Goal: Check status: Check status

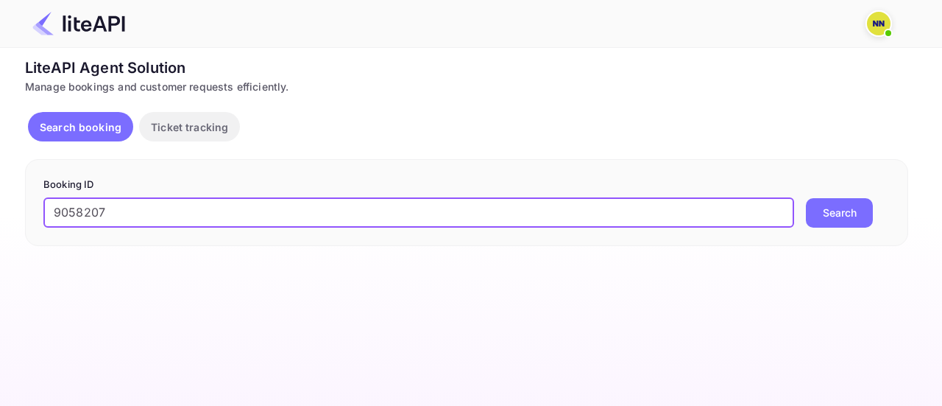
type input "9058207"
click at [847, 213] on button "Search" at bounding box center [839, 212] width 67 height 29
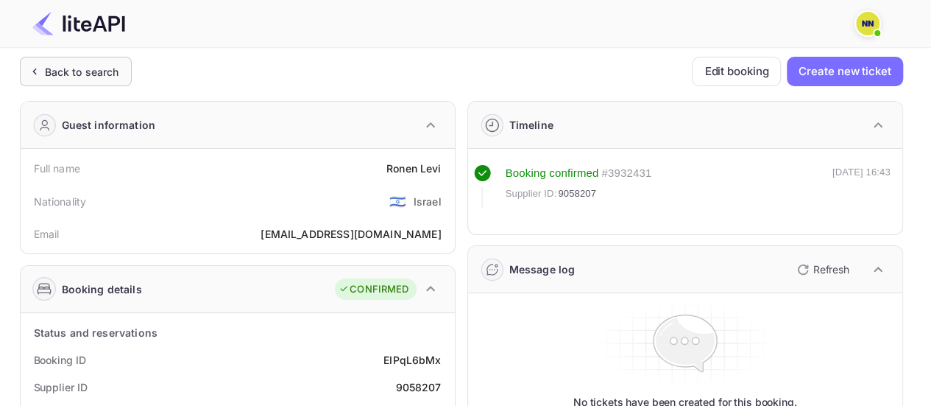
click at [103, 71] on div "Back to search" at bounding box center [82, 71] width 74 height 15
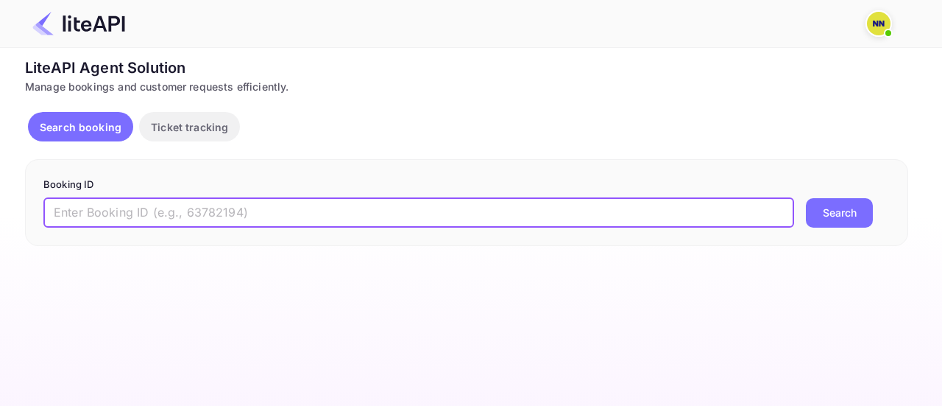
drag, startPoint x: 160, startPoint y: 208, endPoint x: 185, endPoint y: 216, distance: 26.1
click at [161, 208] on input "text" at bounding box center [418, 212] width 751 height 29
paste input "9057748"
type input "9057748"
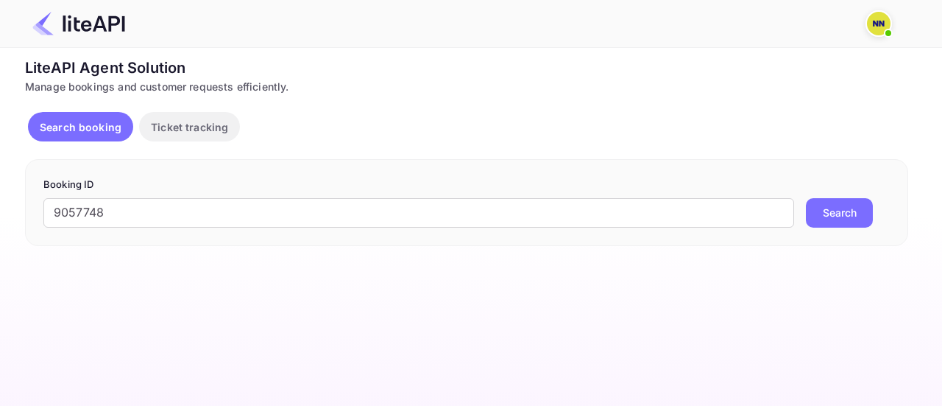
click at [848, 200] on button "Search" at bounding box center [839, 212] width 67 height 29
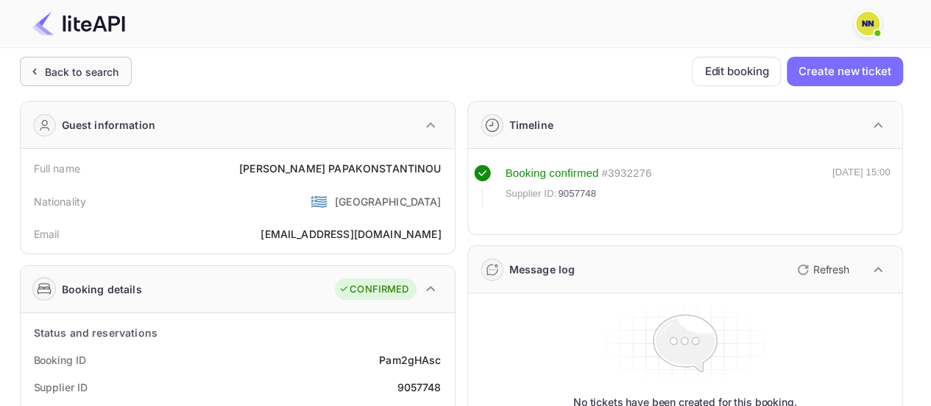
click at [87, 71] on div "Back to search" at bounding box center [82, 71] width 74 height 15
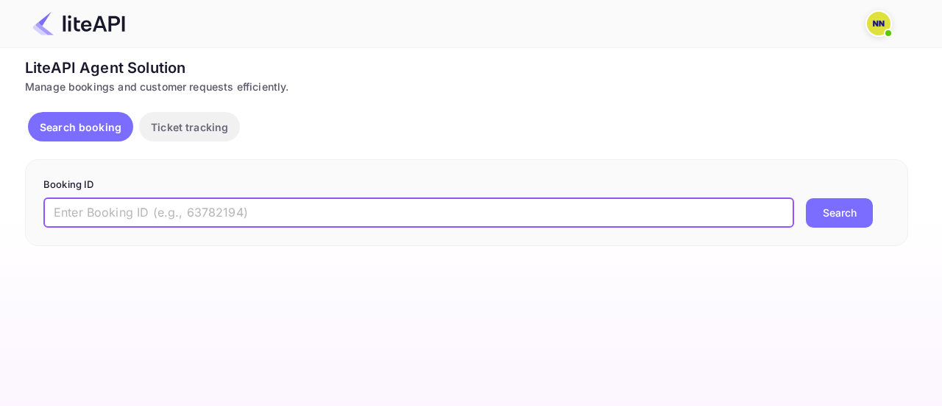
click at [152, 214] on input "text" at bounding box center [418, 212] width 751 height 29
paste input "8671323"
type input "8671323"
click at [806, 198] on button "Search" at bounding box center [839, 212] width 67 height 29
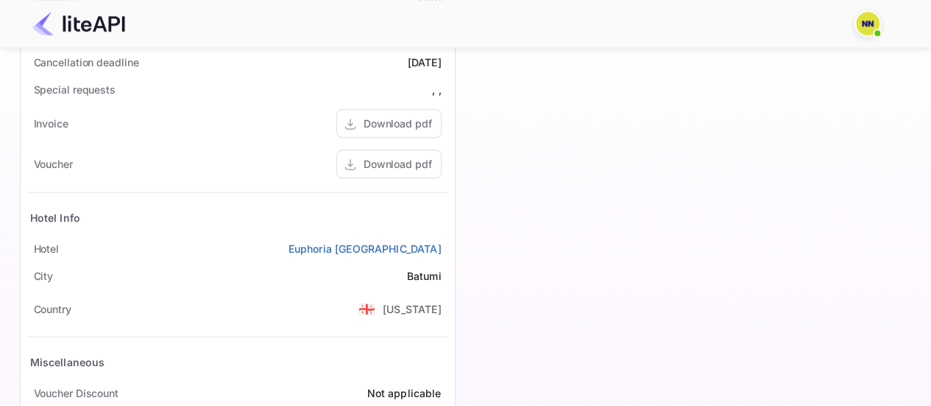
scroll to position [589, 0]
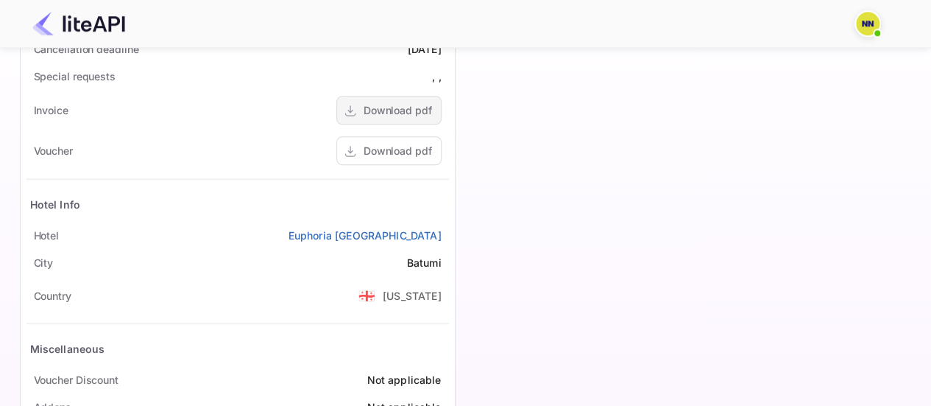
click at [401, 107] on div "Download pdf" at bounding box center [398, 109] width 68 height 15
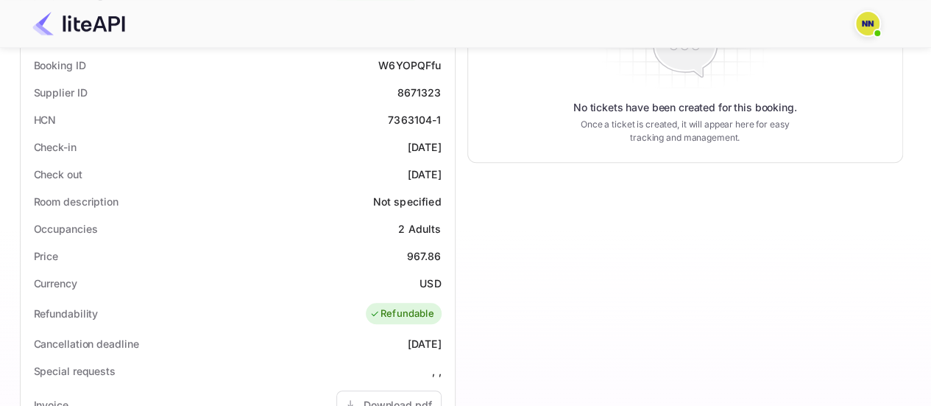
scroll to position [221, 0]
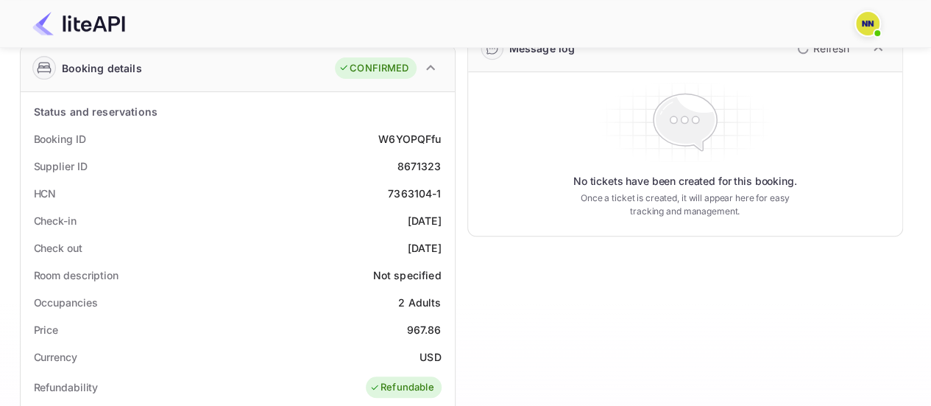
click at [399, 189] on div "7363104-1" at bounding box center [414, 192] width 53 height 15
drag, startPoint x: 399, startPoint y: 189, endPoint x: 435, endPoint y: 189, distance: 36.1
click at [435, 189] on div "7363104-1" at bounding box center [414, 192] width 53 height 15
copy div "7363104-1"
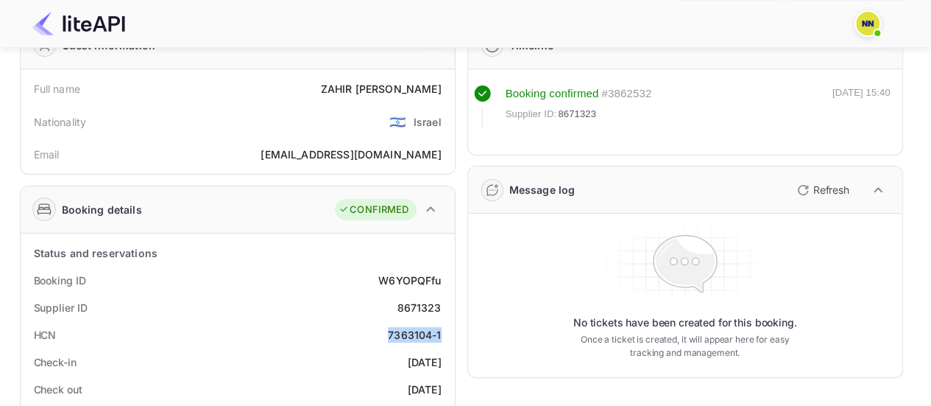
scroll to position [0, 0]
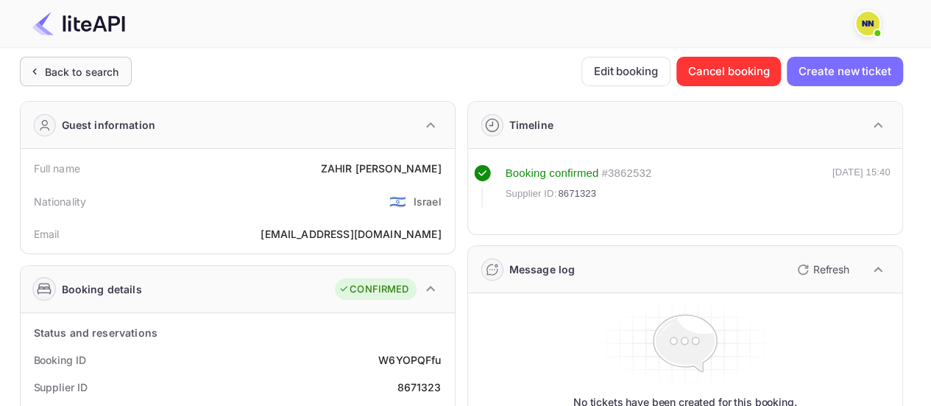
click at [98, 71] on div "Back to search" at bounding box center [82, 71] width 74 height 15
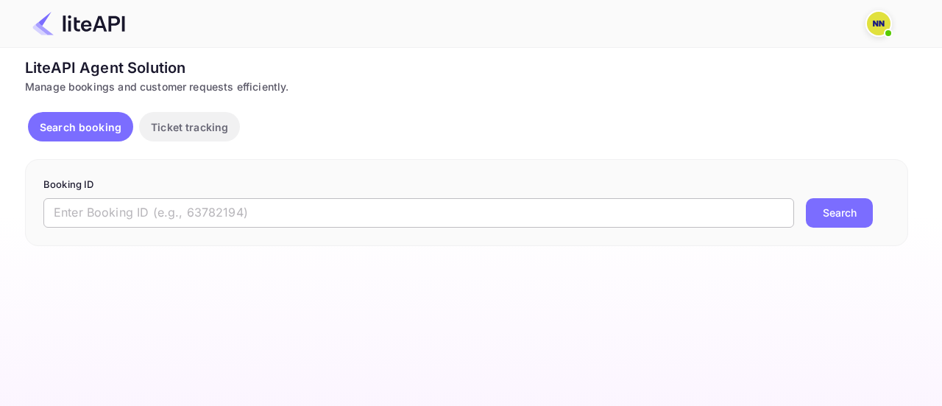
drag, startPoint x: 130, startPoint y: 207, endPoint x: 150, endPoint y: 208, distance: 19.9
click at [130, 207] on input "text" at bounding box center [418, 212] width 751 height 29
paste input "9022903"
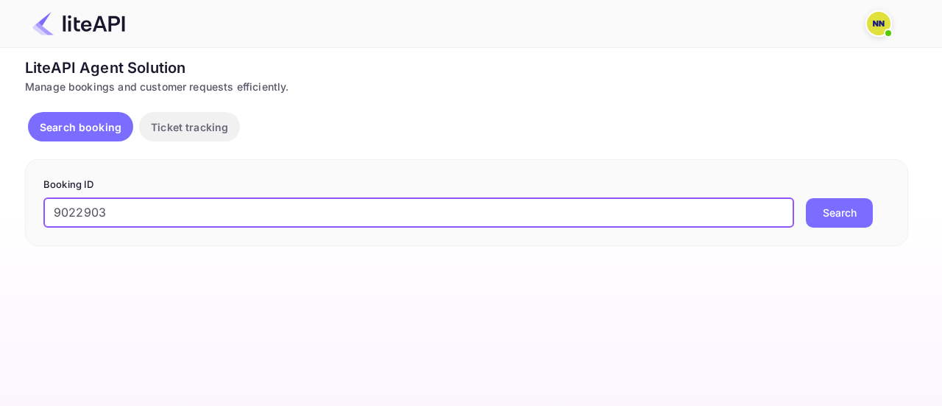
type input "9022903"
click at [840, 220] on button "Search" at bounding box center [839, 212] width 67 height 29
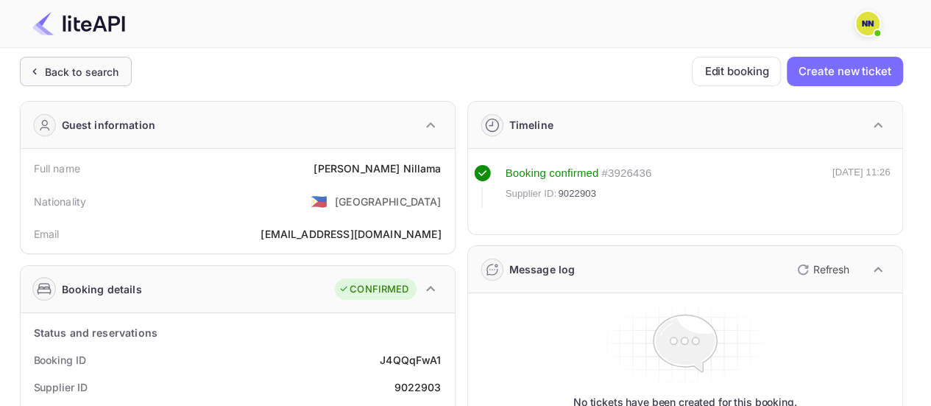
click at [84, 73] on div "Back to search" at bounding box center [82, 71] width 74 height 15
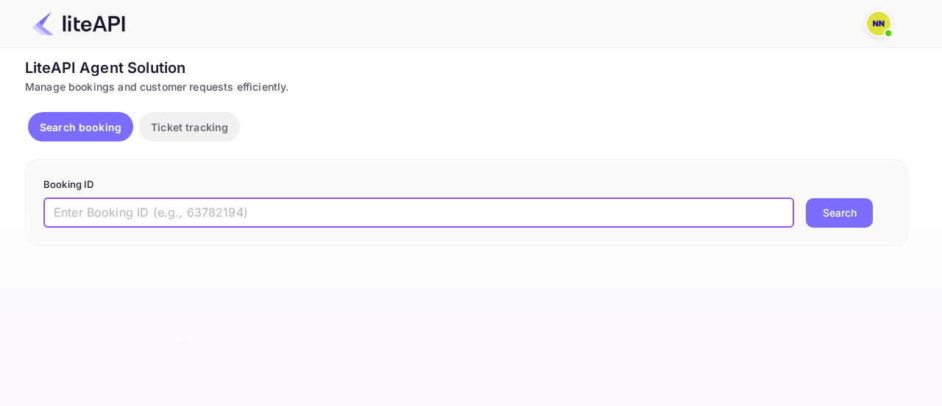
click at [172, 208] on input "text" at bounding box center [418, 212] width 751 height 29
paste input "8922183"
type input "8922183"
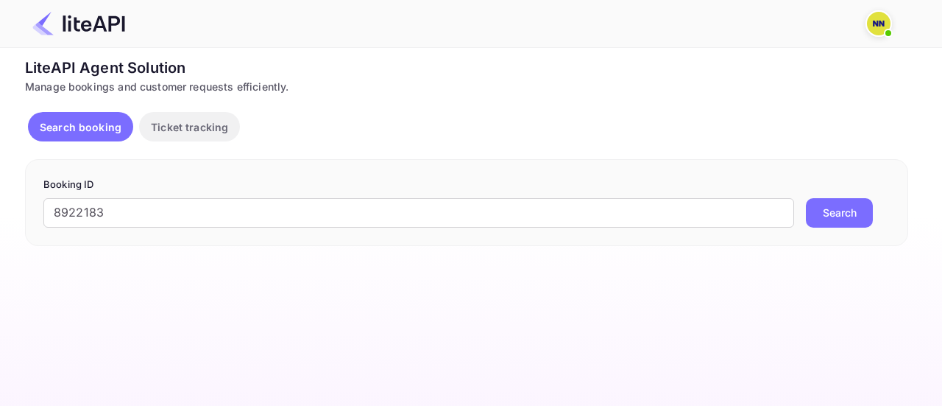
click at [852, 215] on button "Search" at bounding box center [839, 212] width 67 height 29
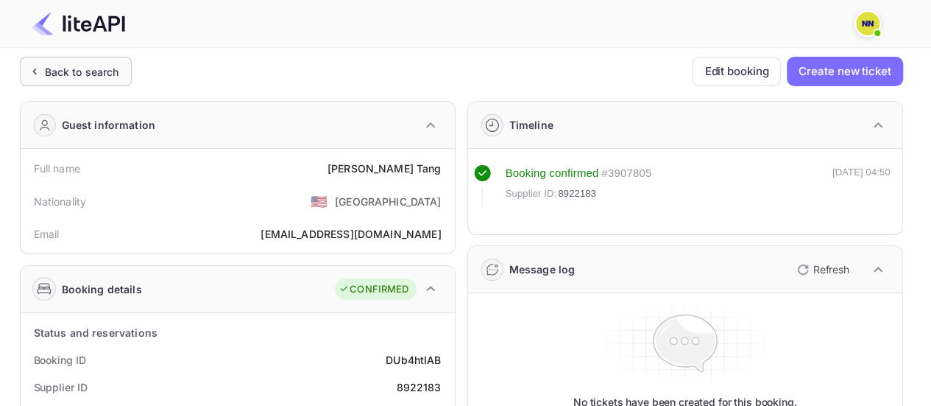
click at [99, 68] on div "Back to search" at bounding box center [82, 71] width 74 height 15
